Goal: Task Accomplishment & Management: Manage account settings

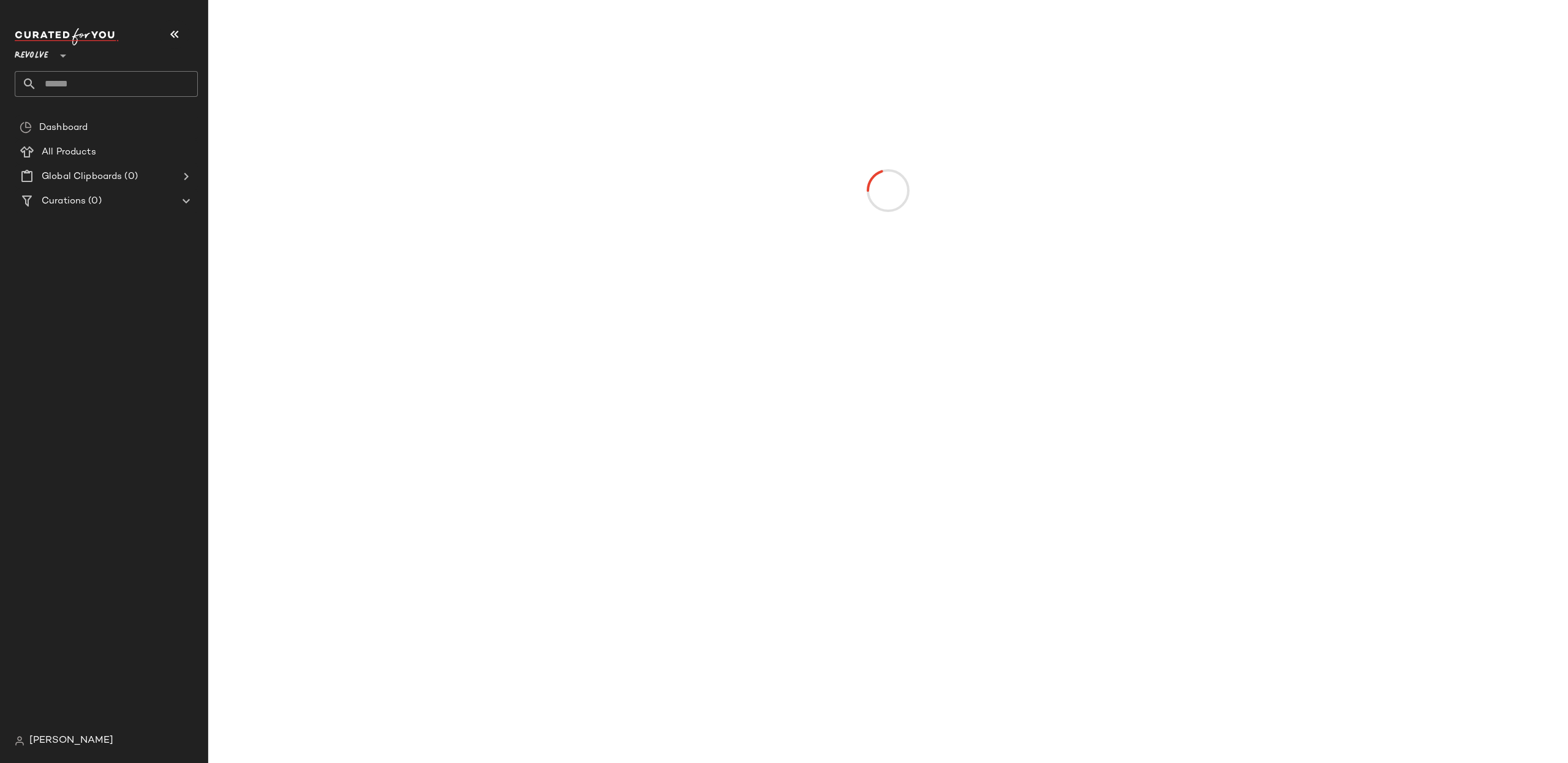
click at [42, 62] on span "Revolve" at bounding box center [31, 52] width 34 height 22
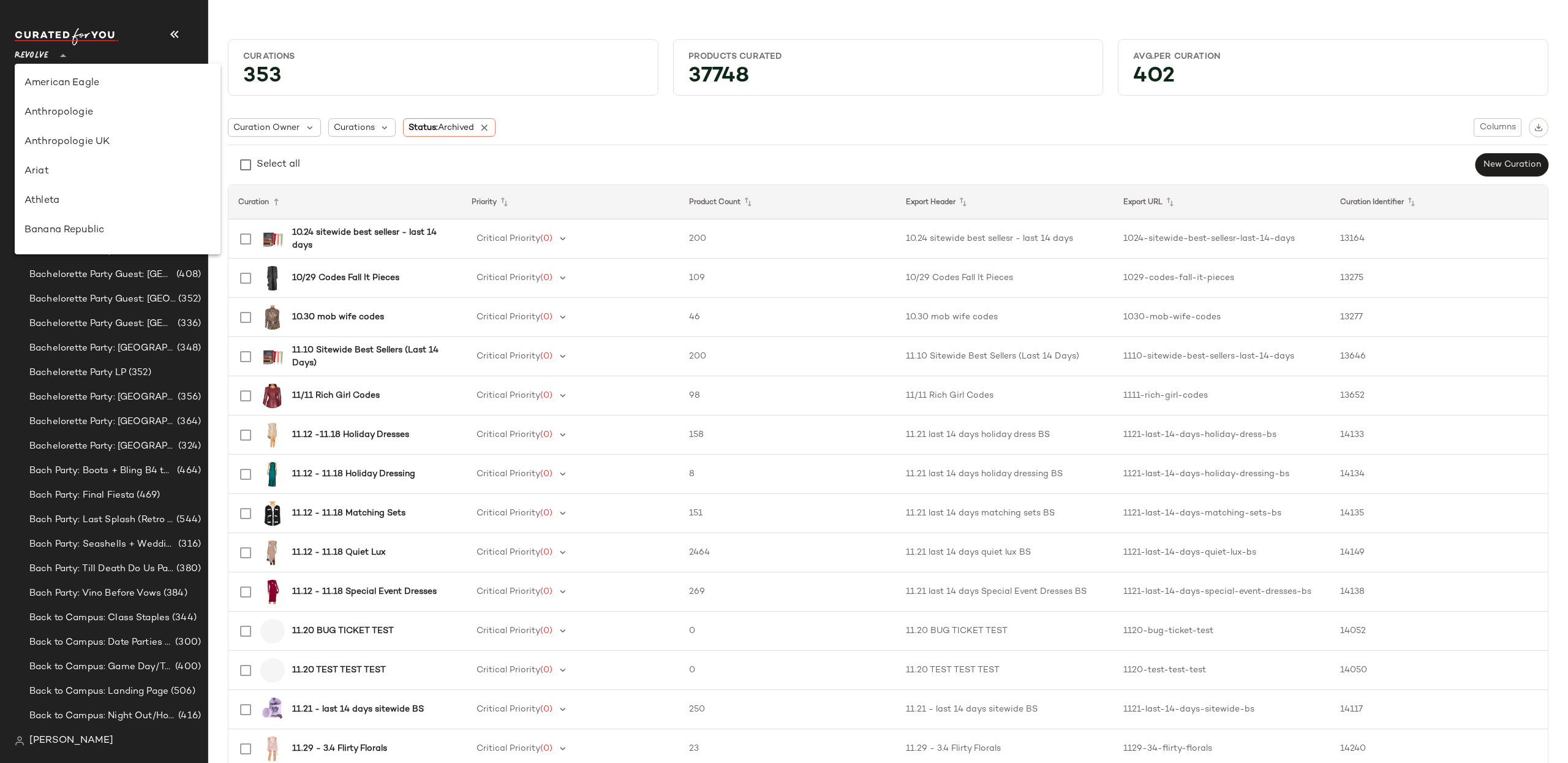
drag, startPoint x: 75, startPoint y: 172, endPoint x: 66, endPoint y: 174, distance: 9.2
click at [75, 172] on div "Ariat" at bounding box center [117, 171] width 186 height 15
type input "**"
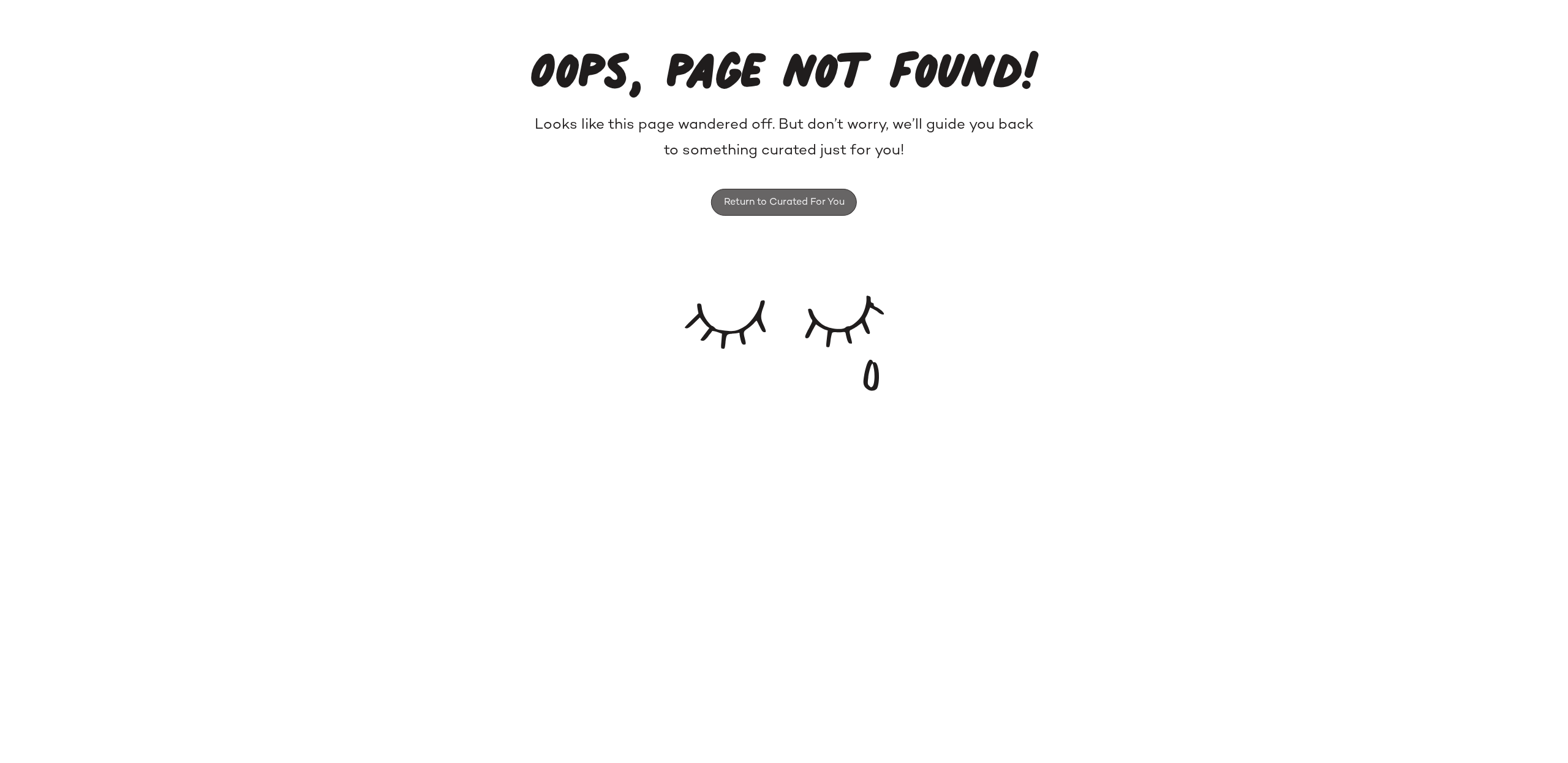
click at [791, 197] on span "Return to Curated For You" at bounding box center [784, 202] width 121 height 12
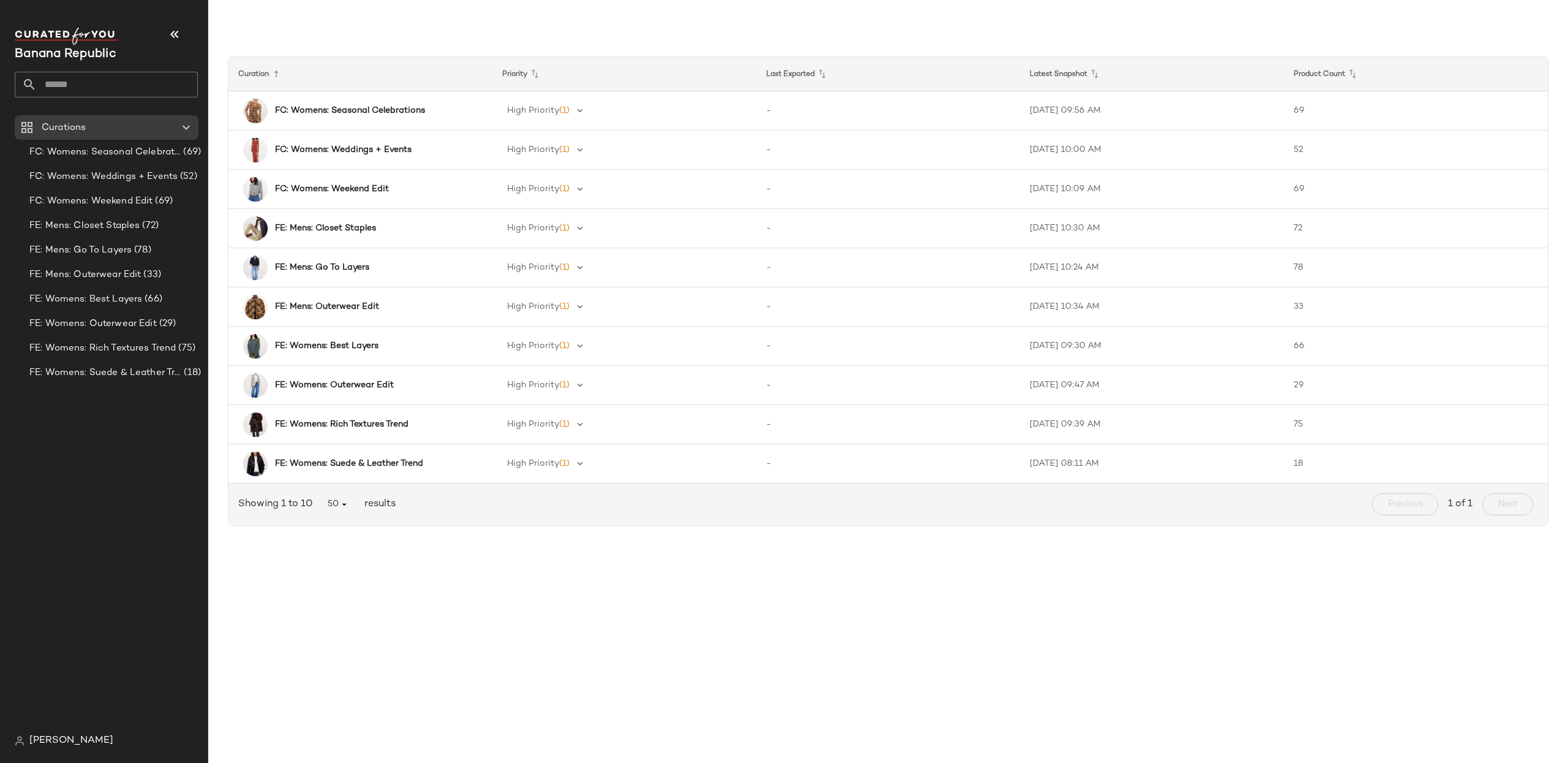
click at [74, 735] on span "[PERSON_NAME]" at bounding box center [71, 741] width 84 height 15
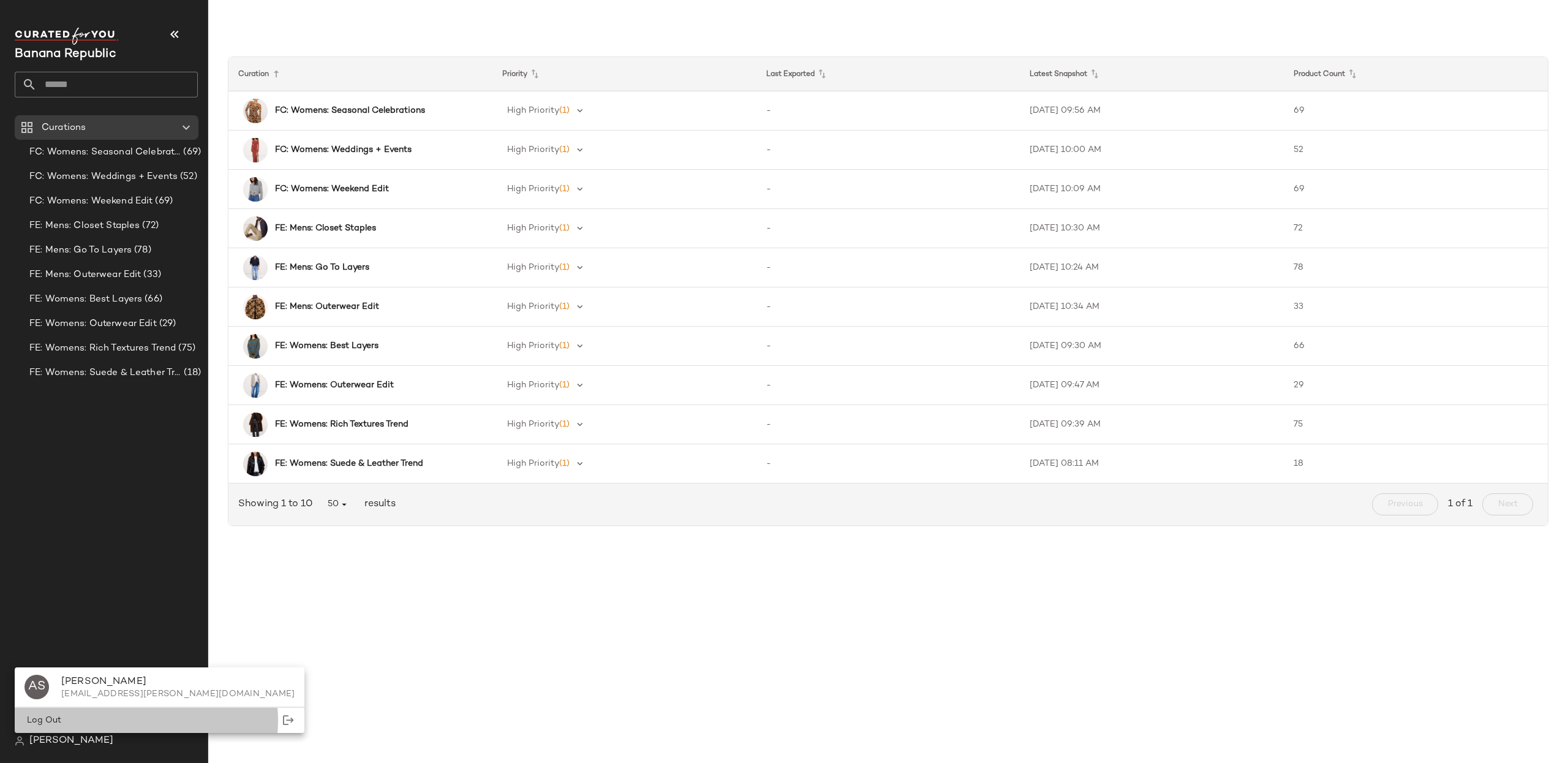
click at [92, 716] on div "Log Out" at bounding box center [160, 720] width 290 height 25
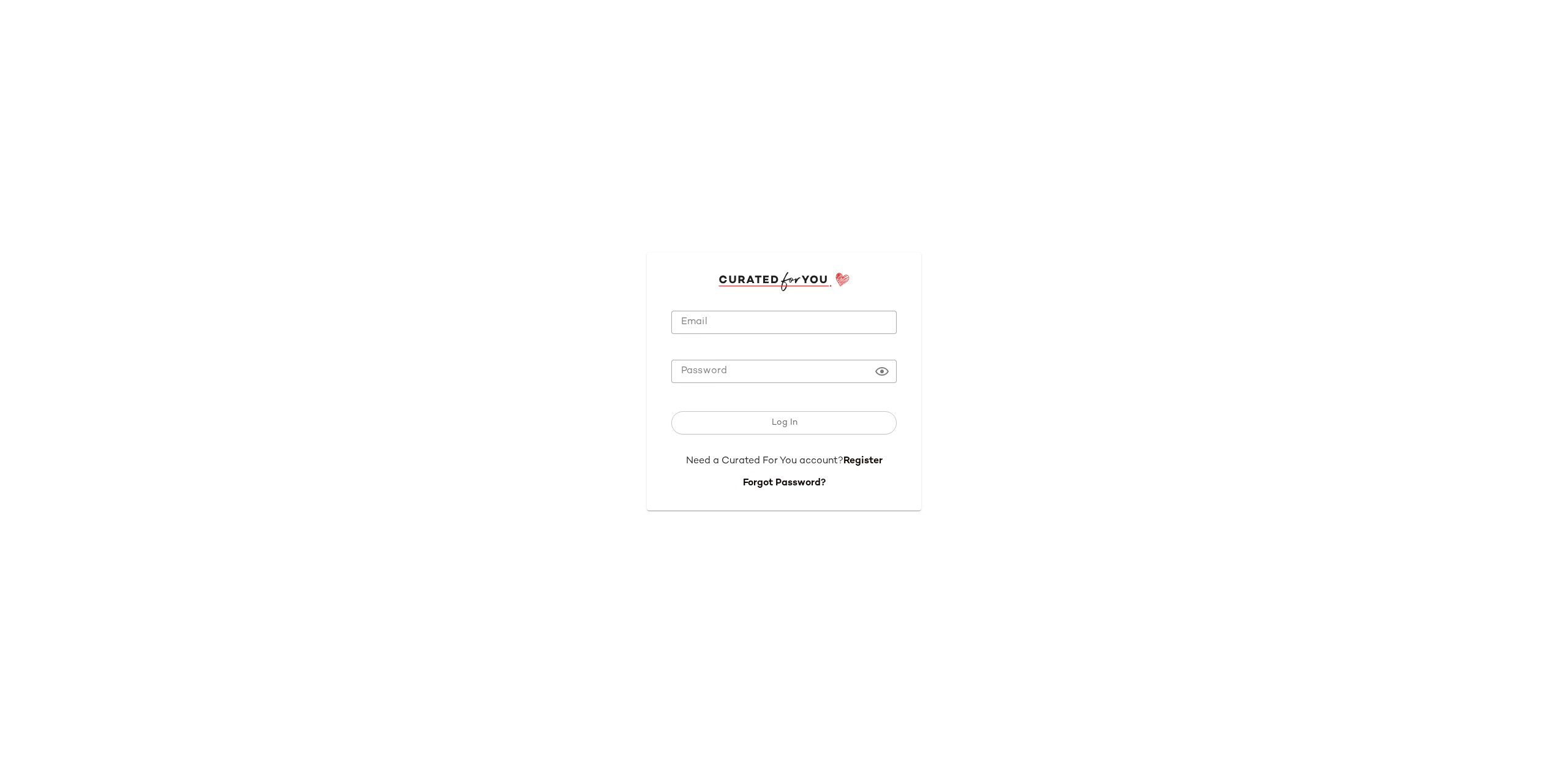
click at [779, 313] on input "Email" at bounding box center [784, 322] width 225 height 24
type input "**********"
click at [837, 427] on button "Log In" at bounding box center [784, 423] width 225 height 23
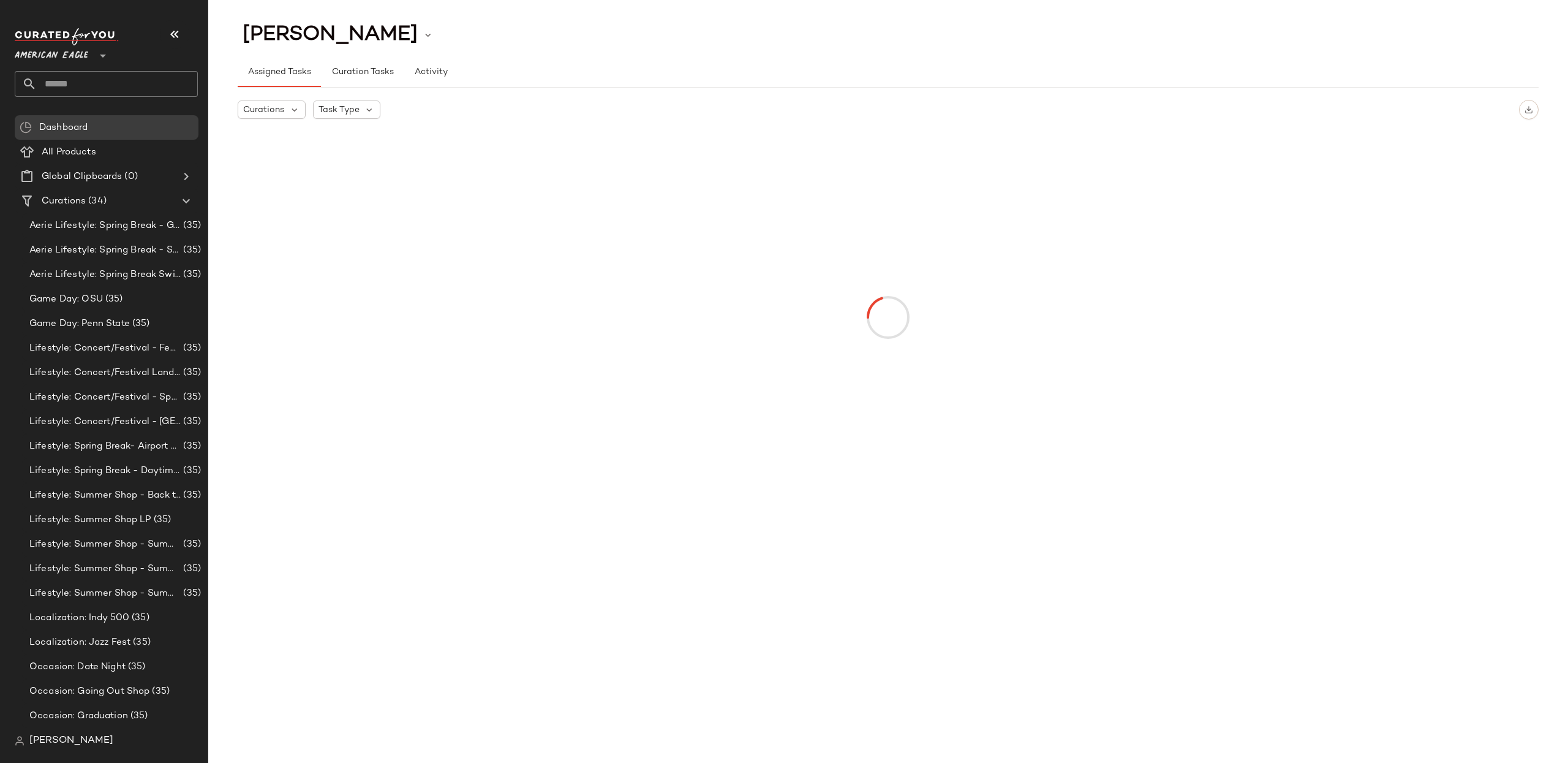
drag, startPoint x: 61, startPoint y: 55, endPoint x: 76, endPoint y: 71, distance: 21.9
click at [61, 55] on span "American Eagle" at bounding box center [51, 52] width 74 height 22
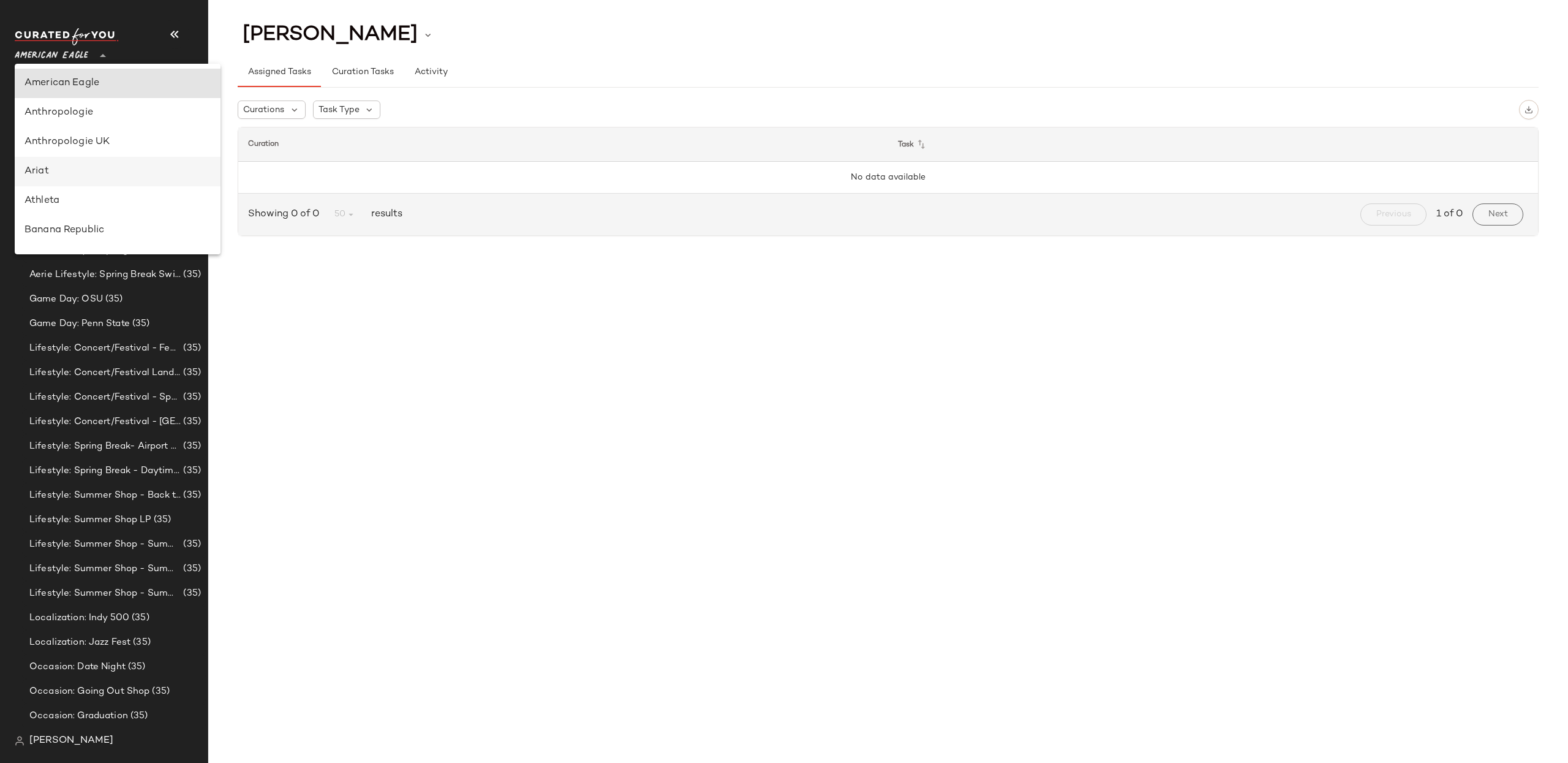
click at [97, 172] on div "Ariat" at bounding box center [117, 171] width 186 height 15
type input "**"
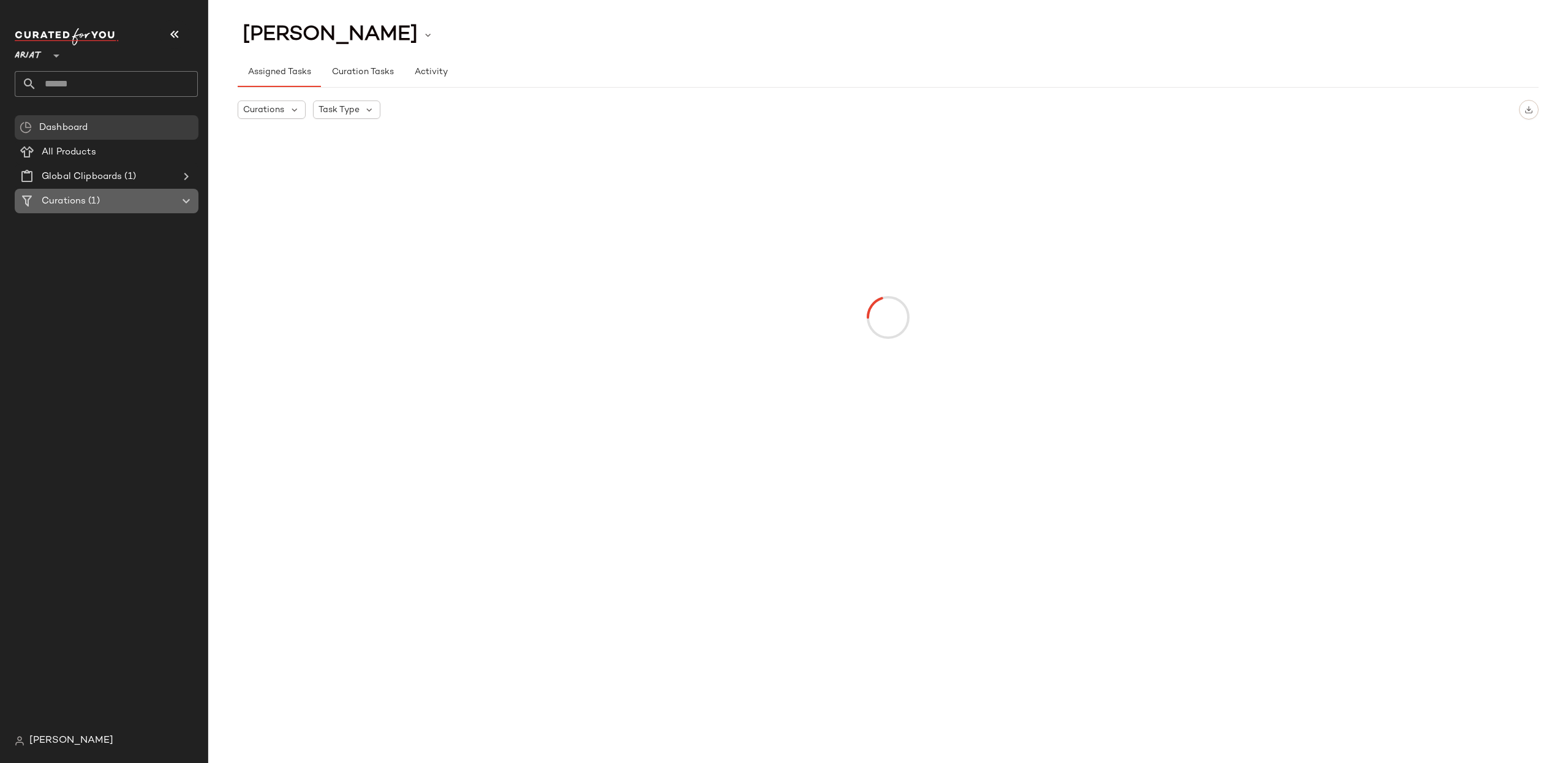
click at [129, 200] on div "Curations (1)" at bounding box center [107, 201] width 138 height 14
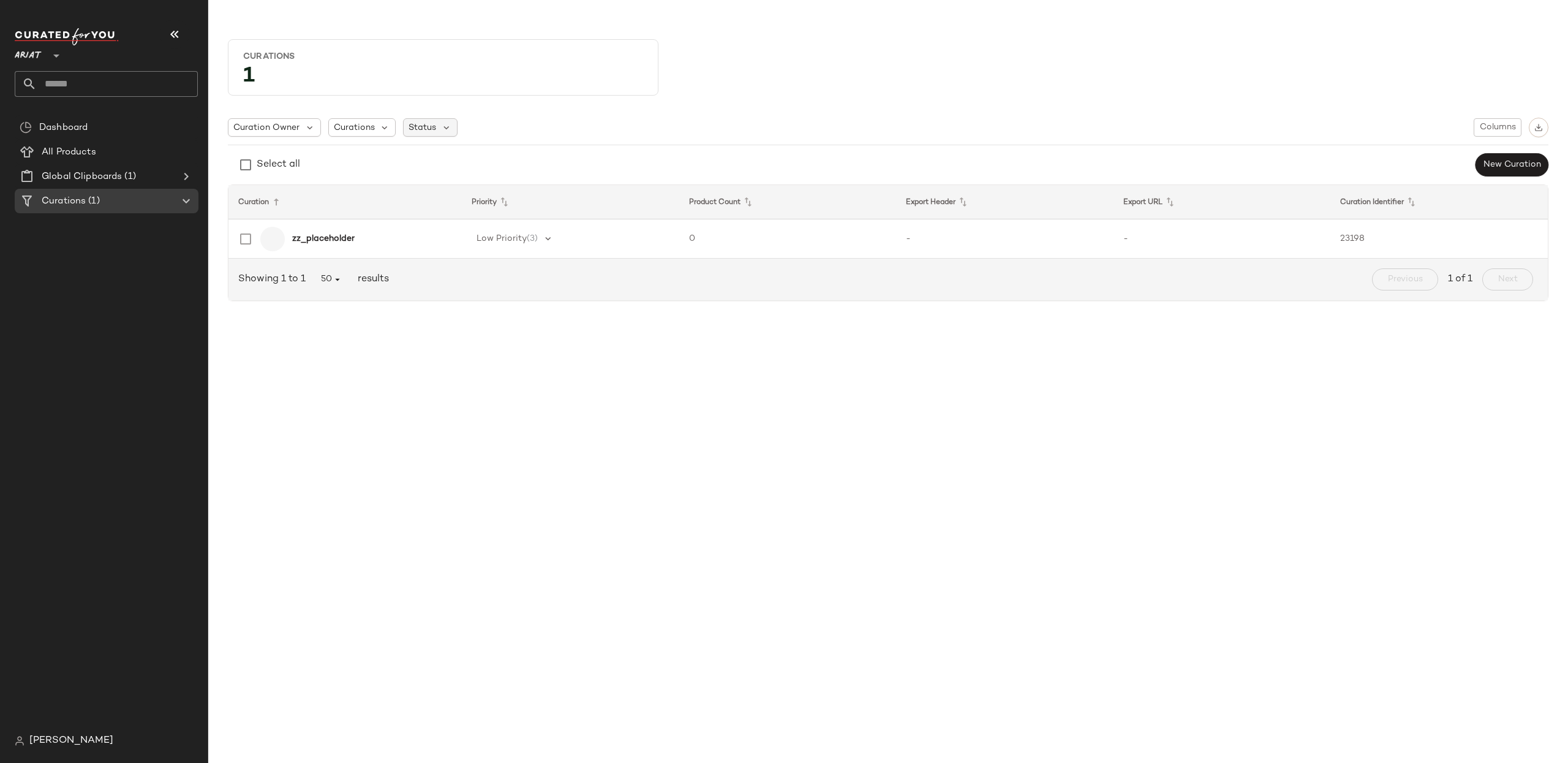
click at [431, 129] on span "Status" at bounding box center [422, 128] width 28 height 13
click at [442, 159] on span "Archived" at bounding box center [453, 159] width 37 height 24
